Goal: Task Accomplishment & Management: Use online tool/utility

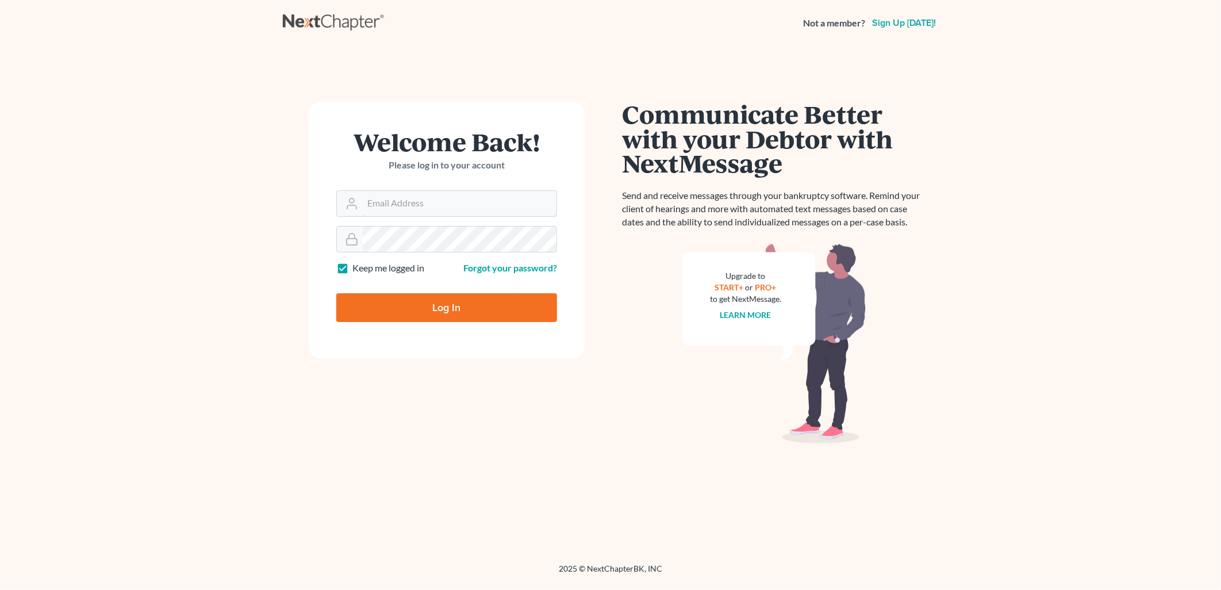
type input "mike@mdcarperlaw.com"
drag, startPoint x: 0, startPoint y: 0, endPoint x: 485, endPoint y: 308, distance: 574.4
click at [485, 308] on input "Log In" at bounding box center [446, 307] width 221 height 29
type input "Thinking..."
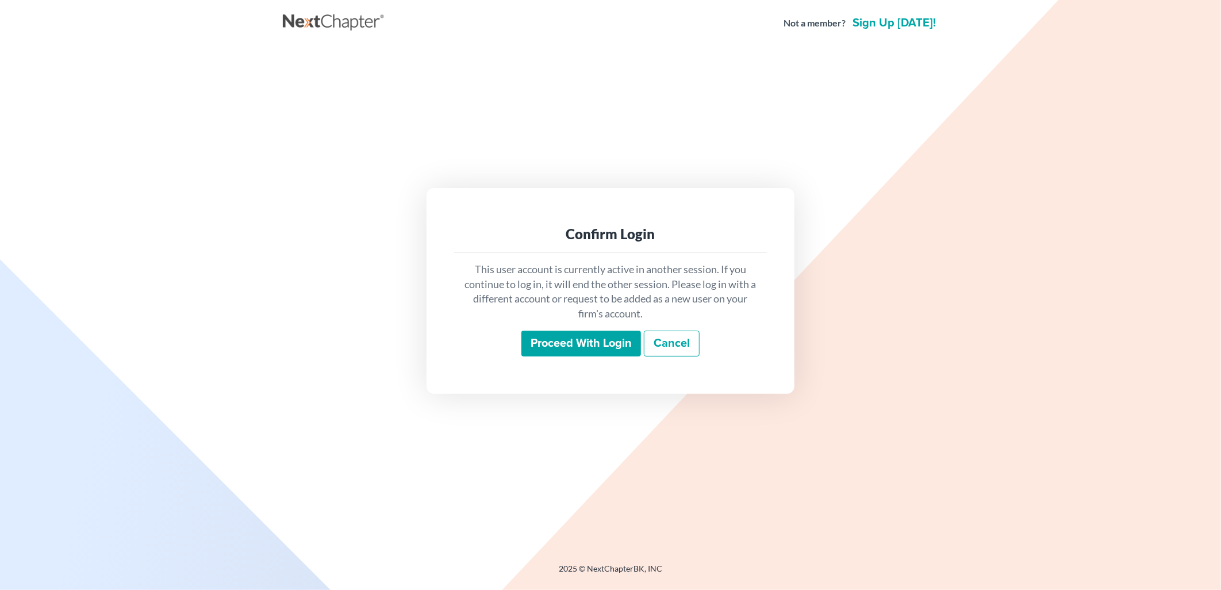
click at [560, 347] on input "Proceed with login" at bounding box center [582, 344] width 120 height 26
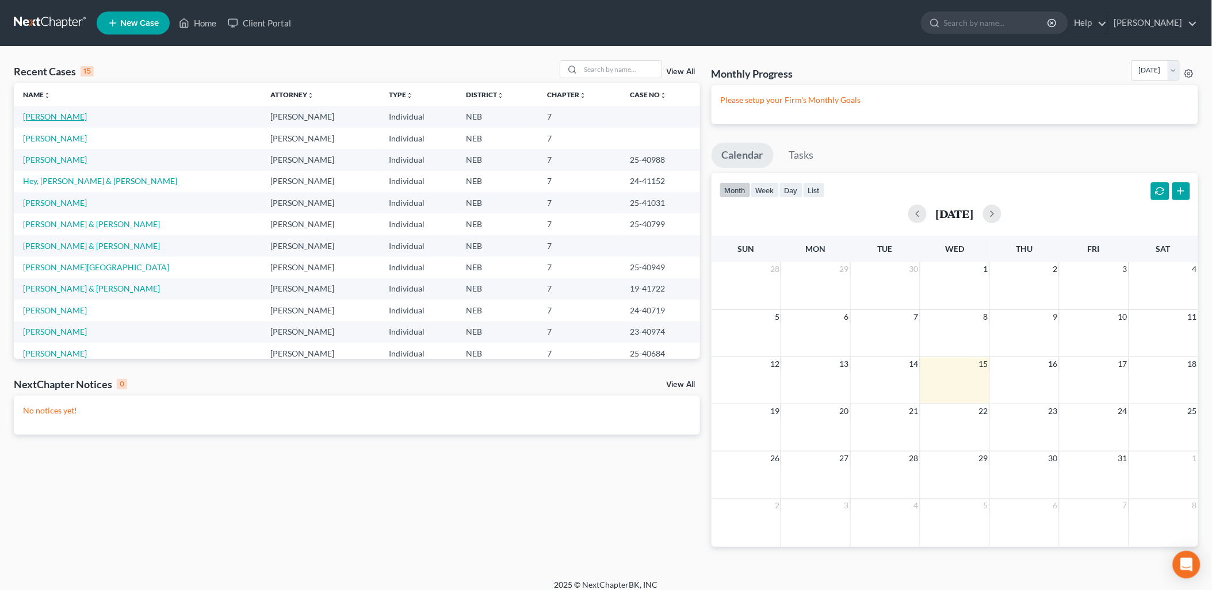
click at [78, 117] on link "Durbin, Kimberly" at bounding box center [55, 117] width 64 height 10
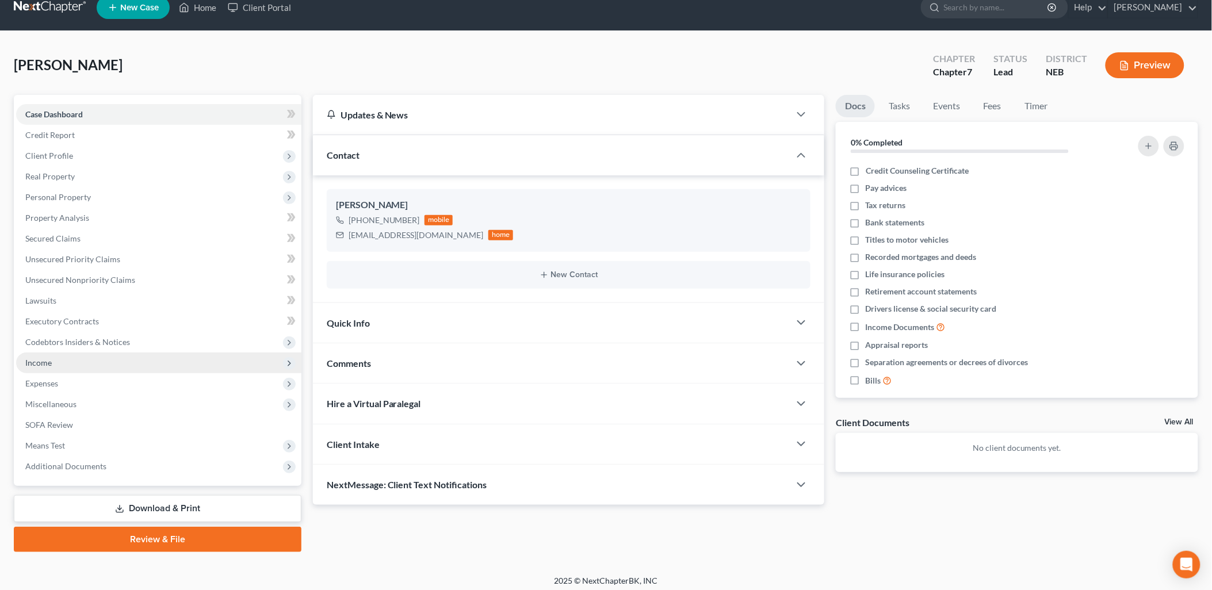
scroll to position [20, 0]
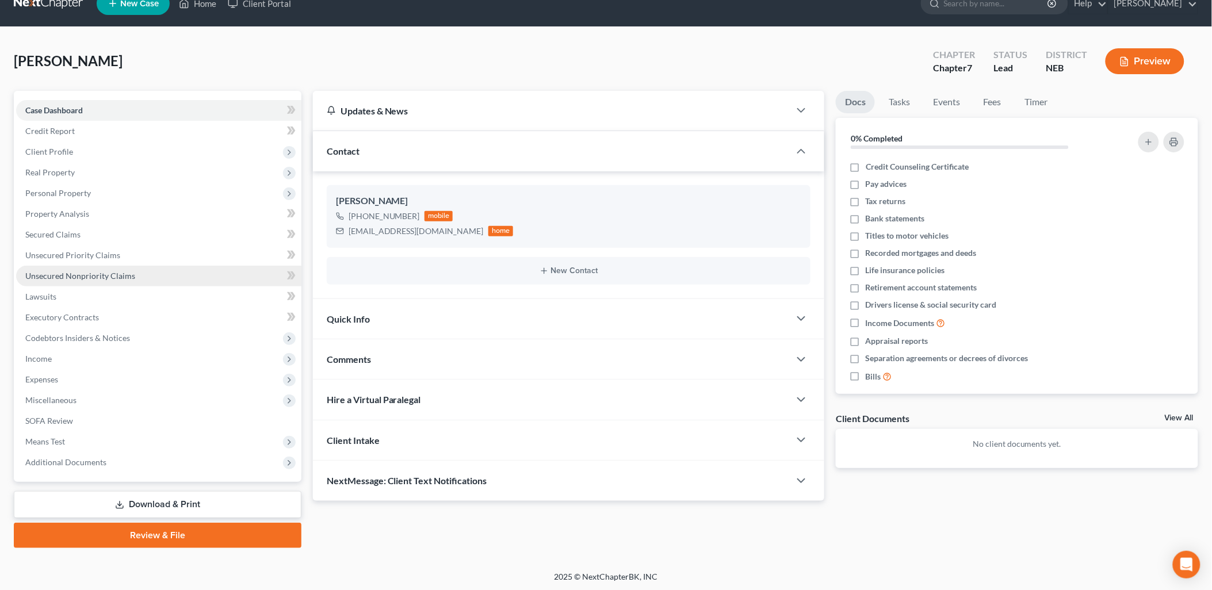
click at [61, 282] on link "Unsecured Nonpriority Claims" at bounding box center [158, 276] width 285 height 21
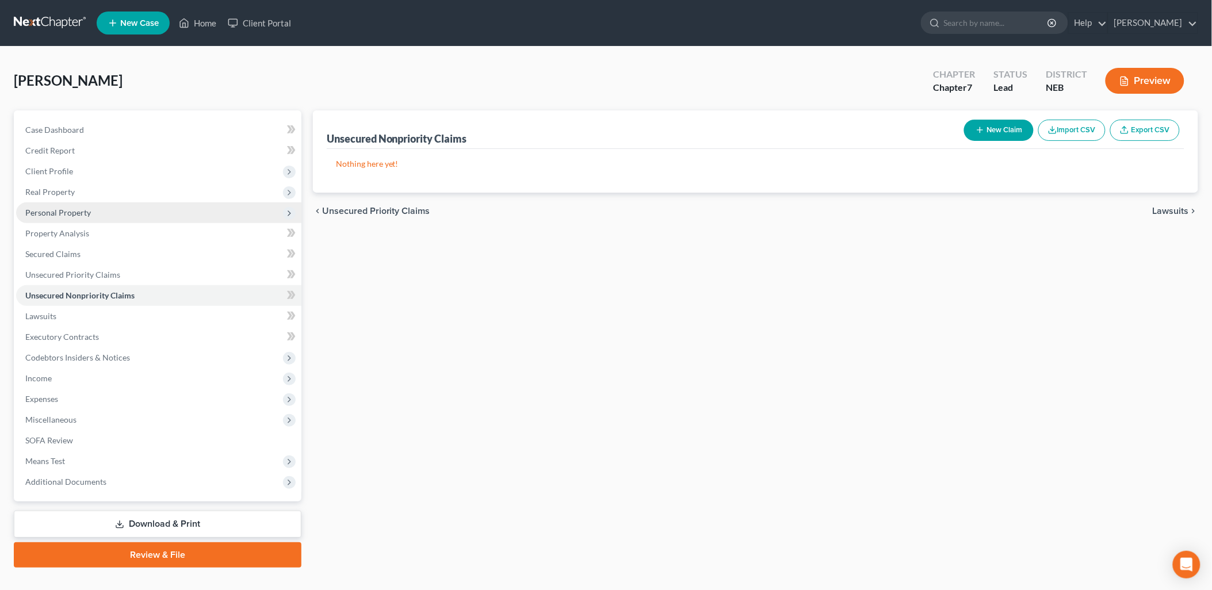
click at [63, 213] on span "Personal Property" at bounding box center [58, 213] width 66 height 10
